Goal: Find specific page/section: Find specific page/section

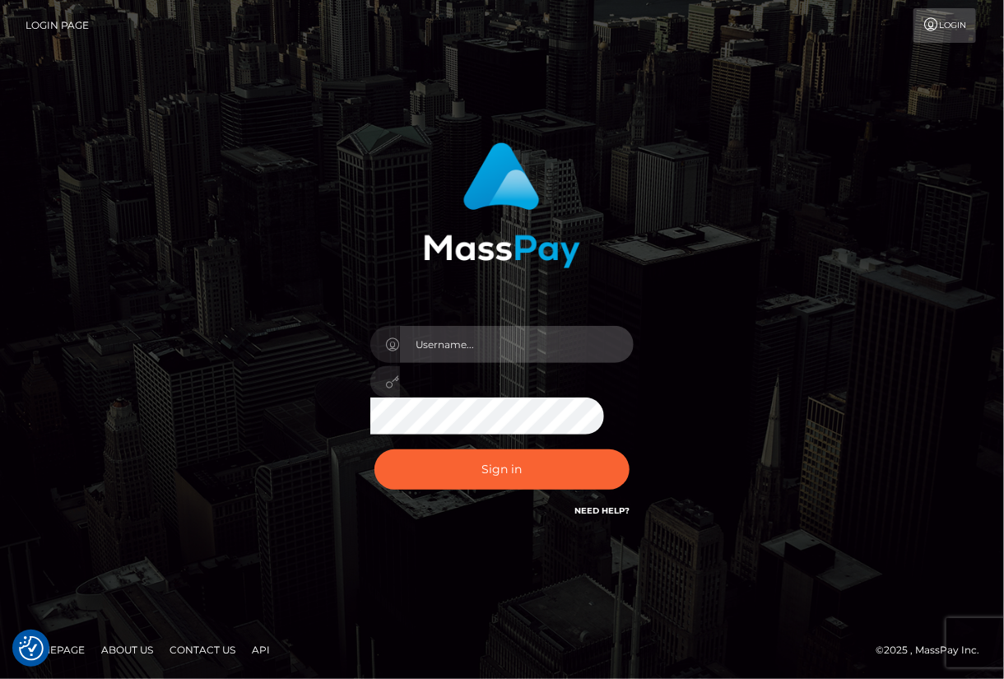
type input "aluasupport"
click at [206, 649] on link "Contact Us" at bounding box center [202, 650] width 79 height 26
click at [126, 649] on link "About Us" at bounding box center [127, 650] width 65 height 26
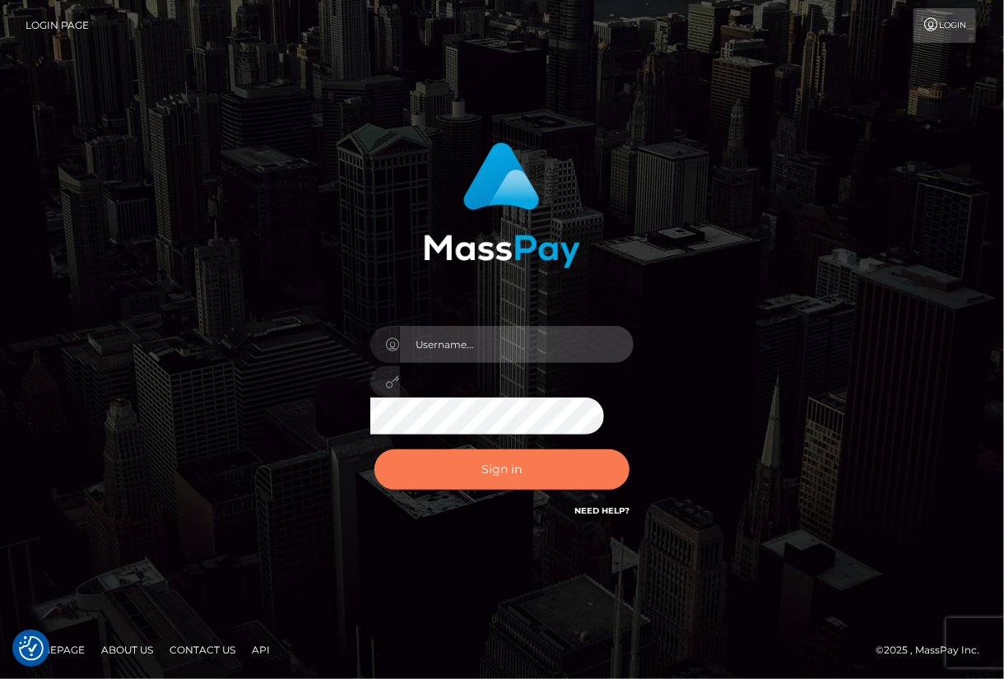
type input "aluasupport"
click at [498, 466] on button "Sign in" at bounding box center [502, 469] width 255 height 40
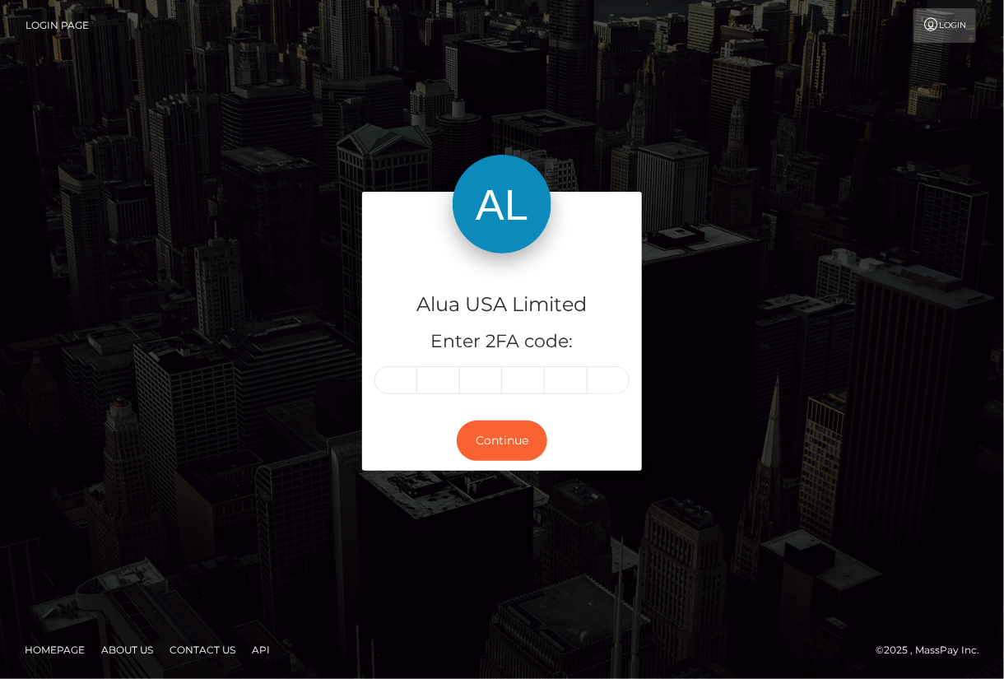
click at [404, 377] on input "text" at bounding box center [396, 380] width 43 height 28
type input "9"
type input "0"
type input "1"
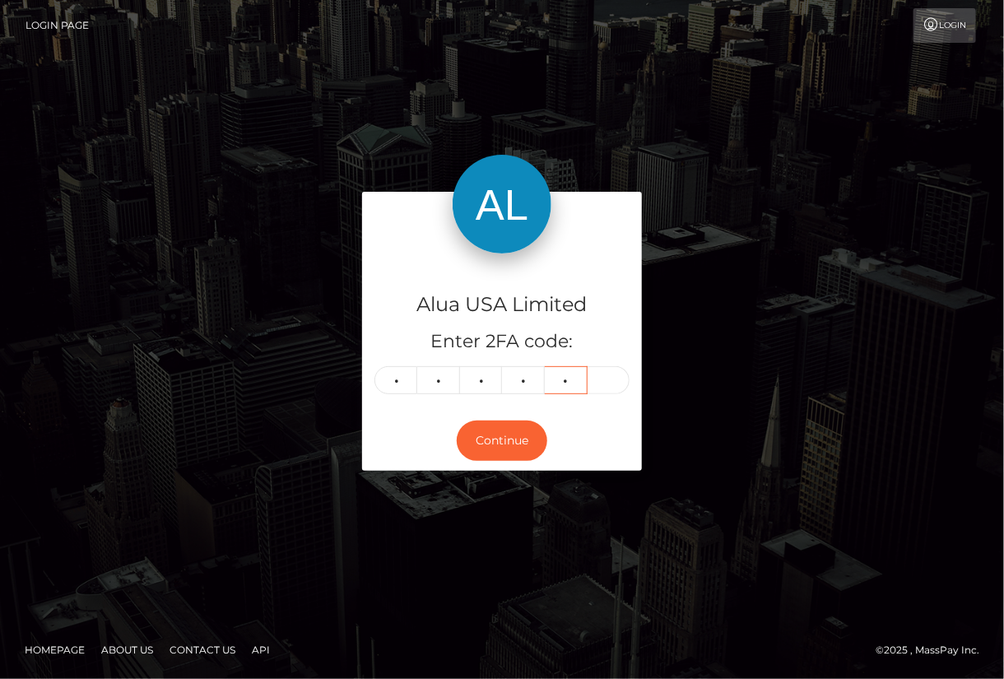
type input "3"
type input "2"
type input "7"
type input "8"
type input "4"
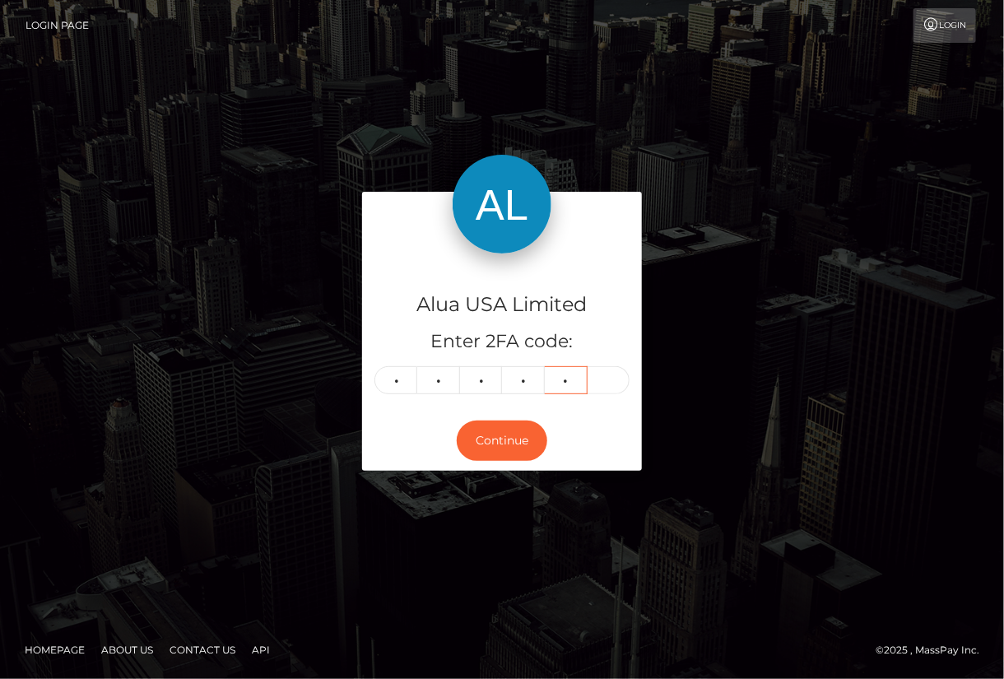
type input "8"
type input "0"
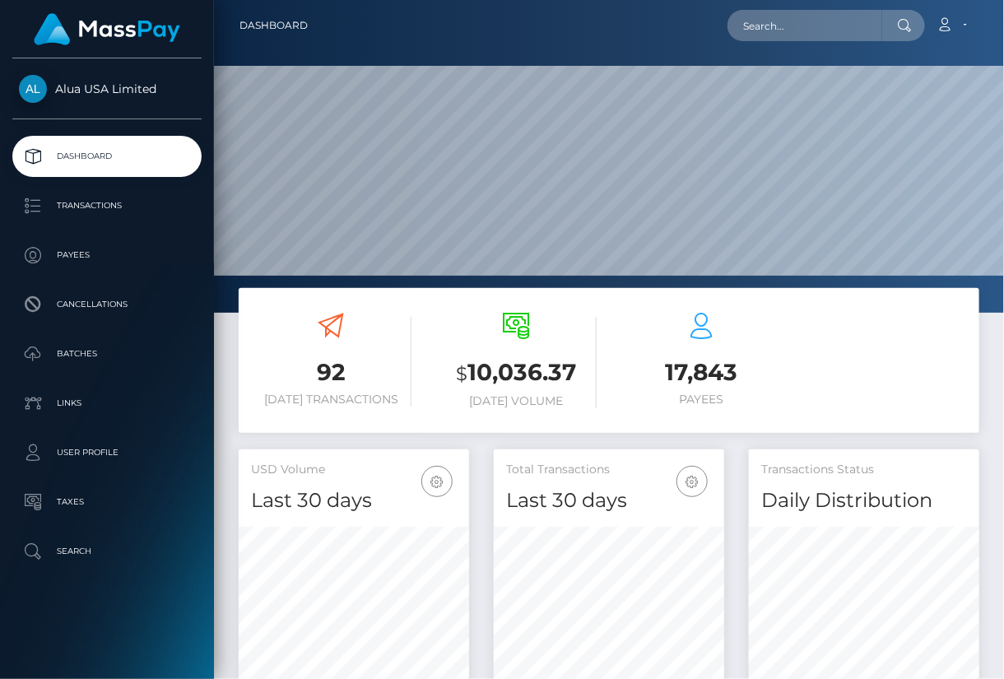
scroll to position [291, 230]
click at [818, 22] on input "text" at bounding box center [805, 25] width 155 height 31
paste input "61dca104019bae0dd767ebc1"
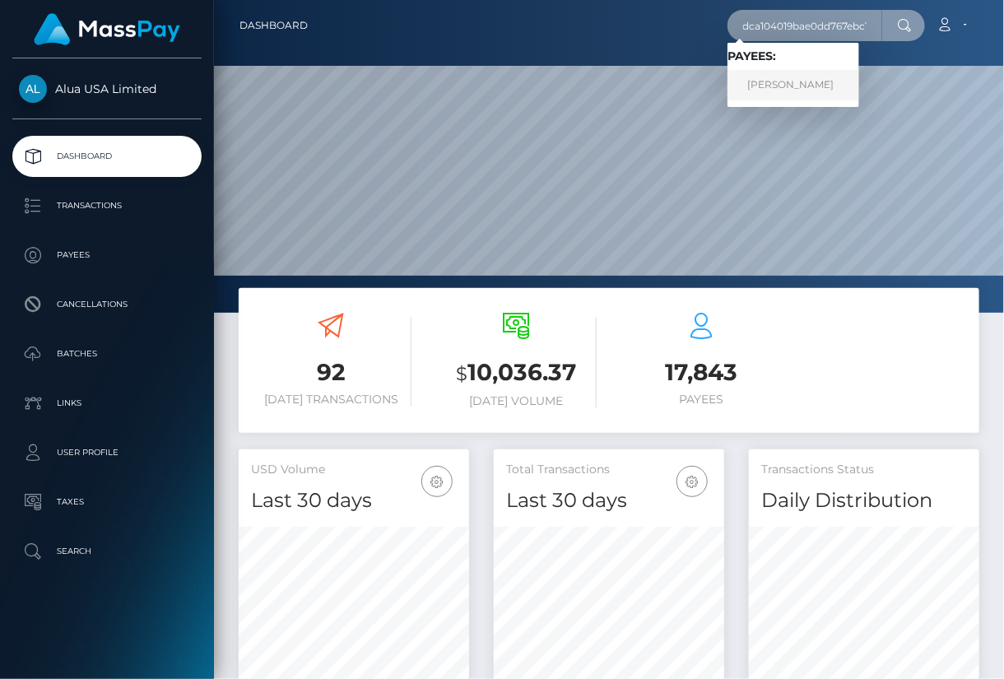
type input "61dca104019bae0dd767ebc1"
click at [786, 87] on link "Elisa Deperriaux" at bounding box center [794, 85] width 132 height 30
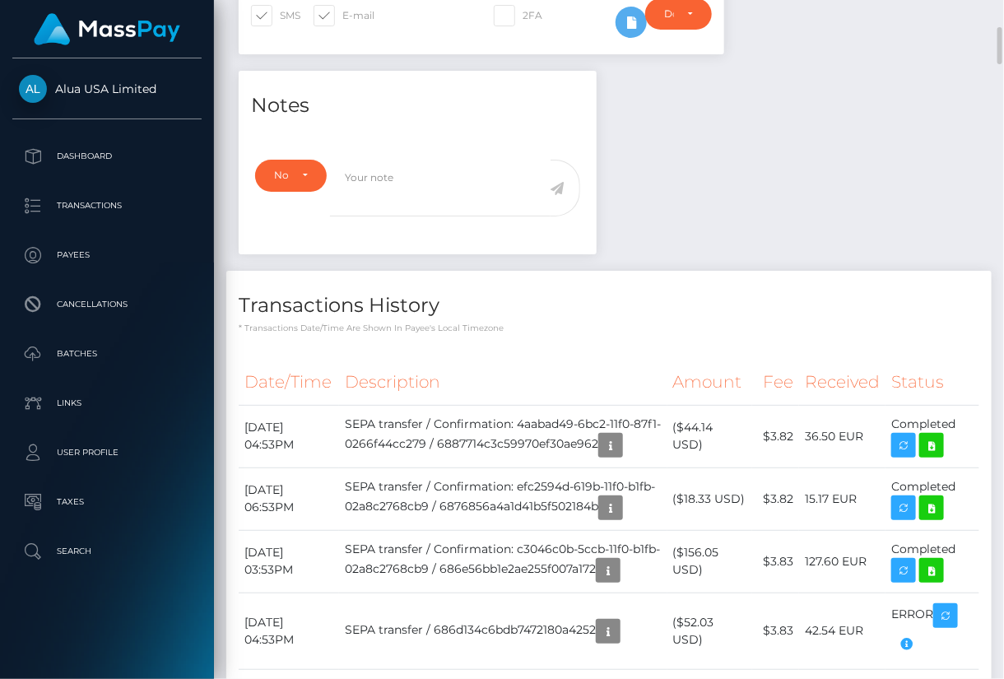
scroll to position [247, 0]
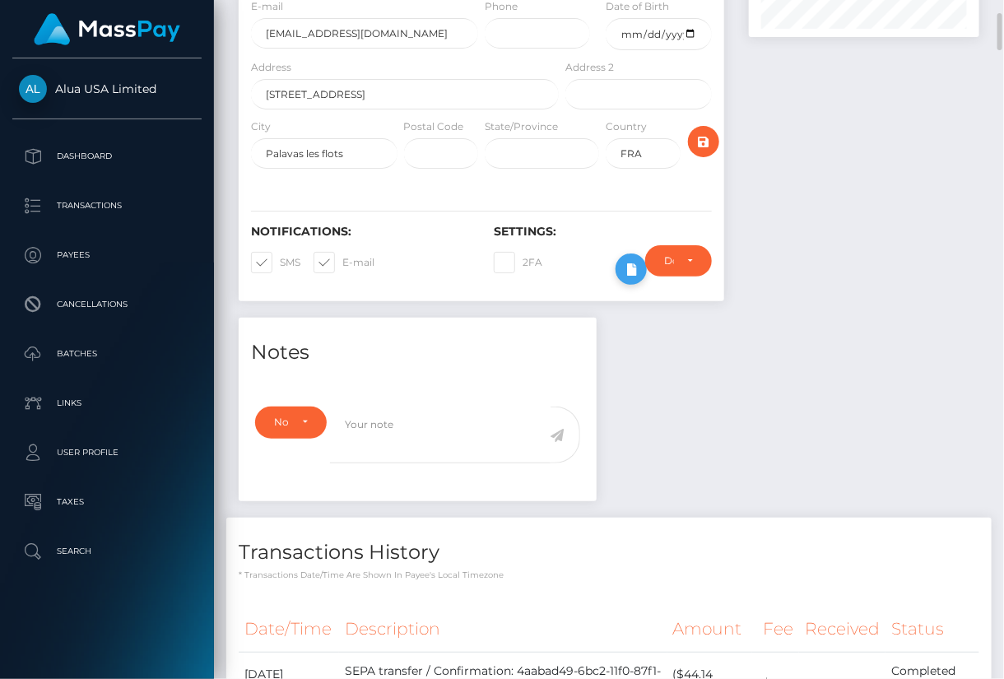
click at [631, 259] on icon at bounding box center [632, 269] width 20 height 21
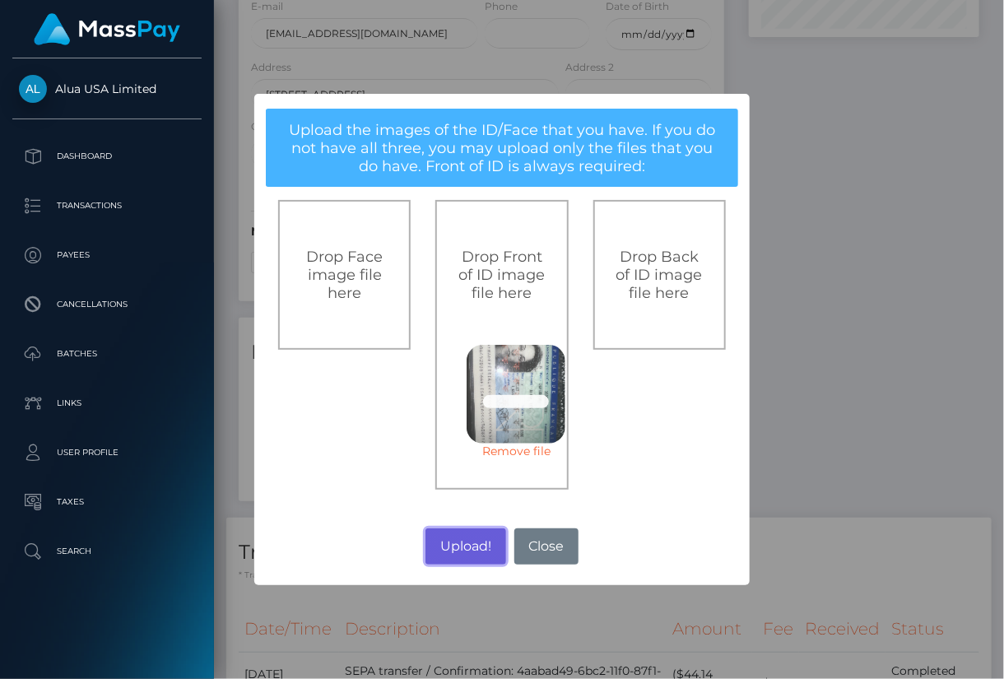
click at [487, 545] on button "Upload!" at bounding box center [466, 546] width 80 height 36
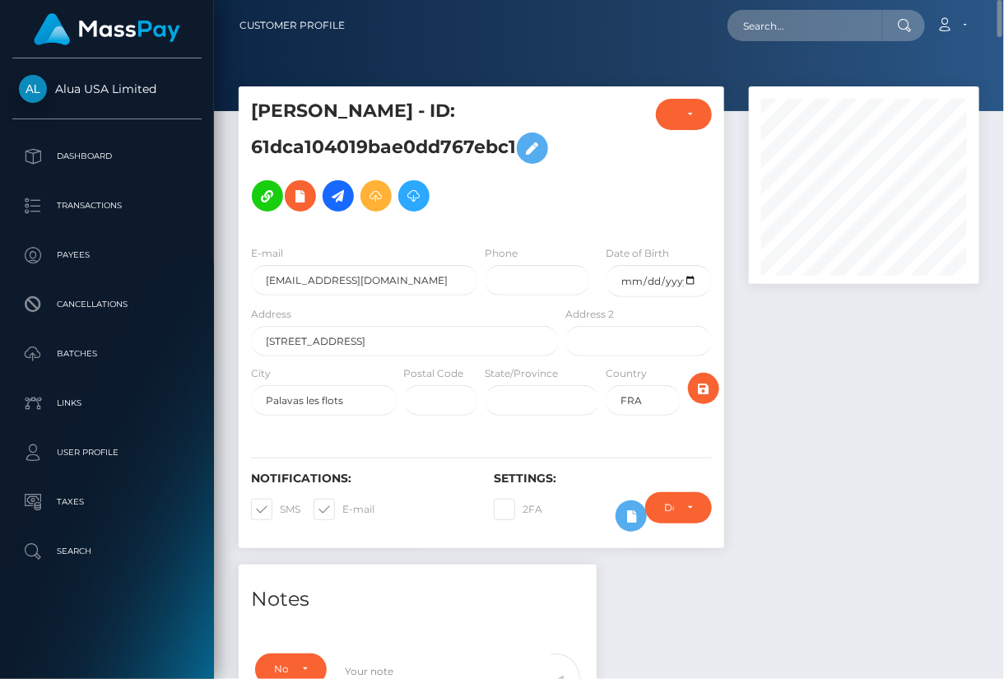
scroll to position [741, 0]
